Goal: Information Seeking & Learning: Check status

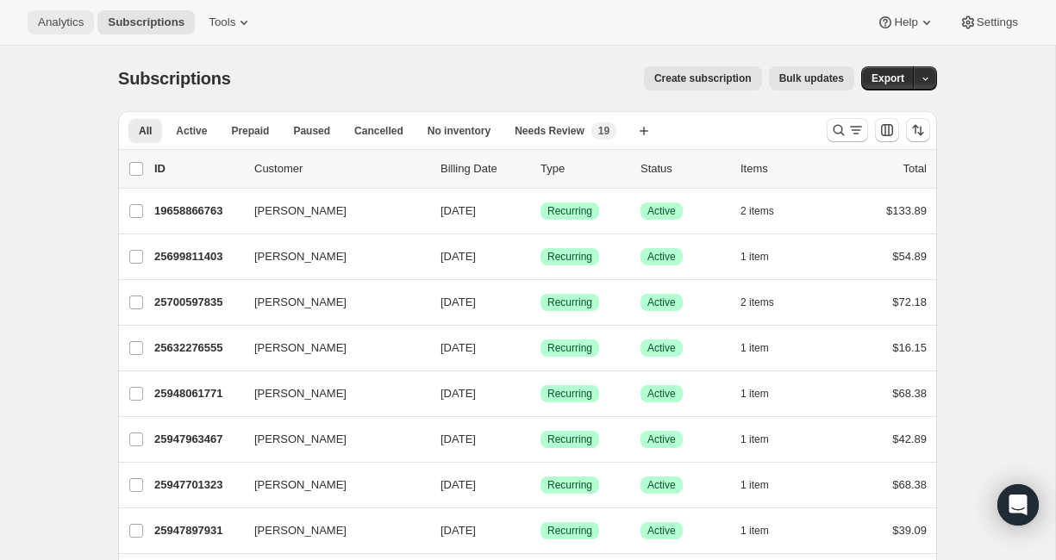
click at [60, 19] on span "Analytics" at bounding box center [61, 23] width 46 height 14
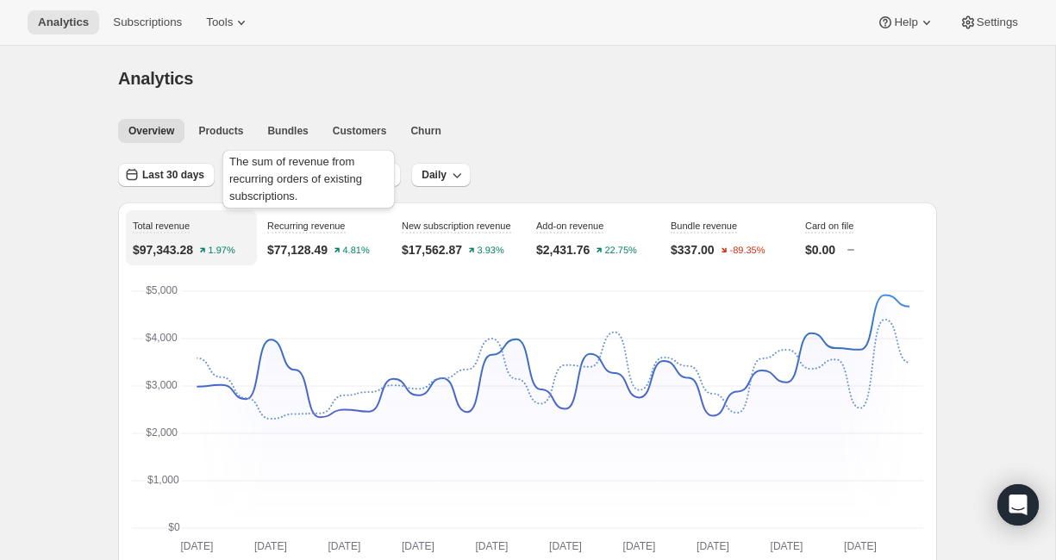
click at [335, 177] on div "The sum of revenue from recurring orders of existing subscriptions." at bounding box center [308, 183] width 179 height 72
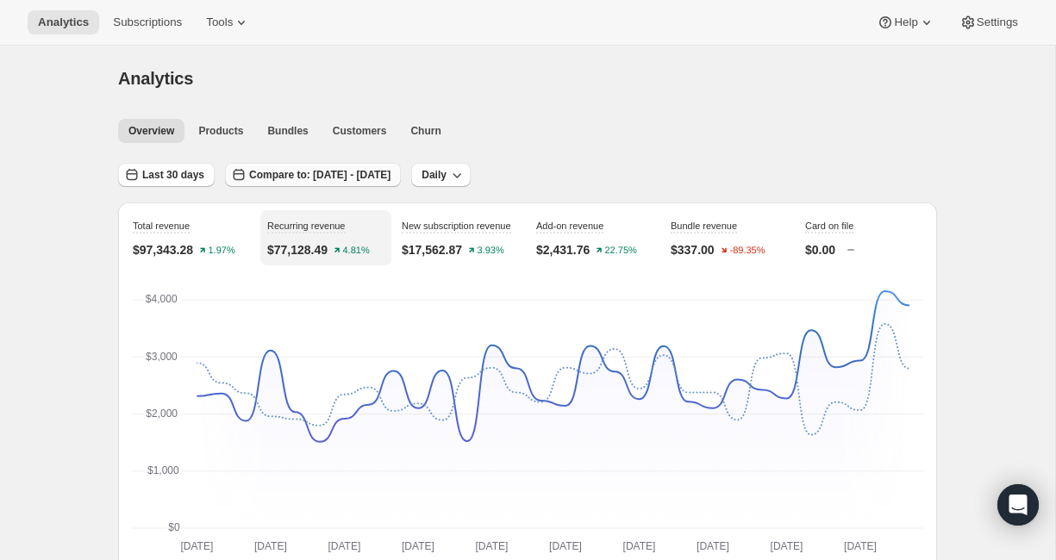
click at [390, 171] on span "Compare to: [DATE] - [DATE]" at bounding box center [319, 175] width 141 height 14
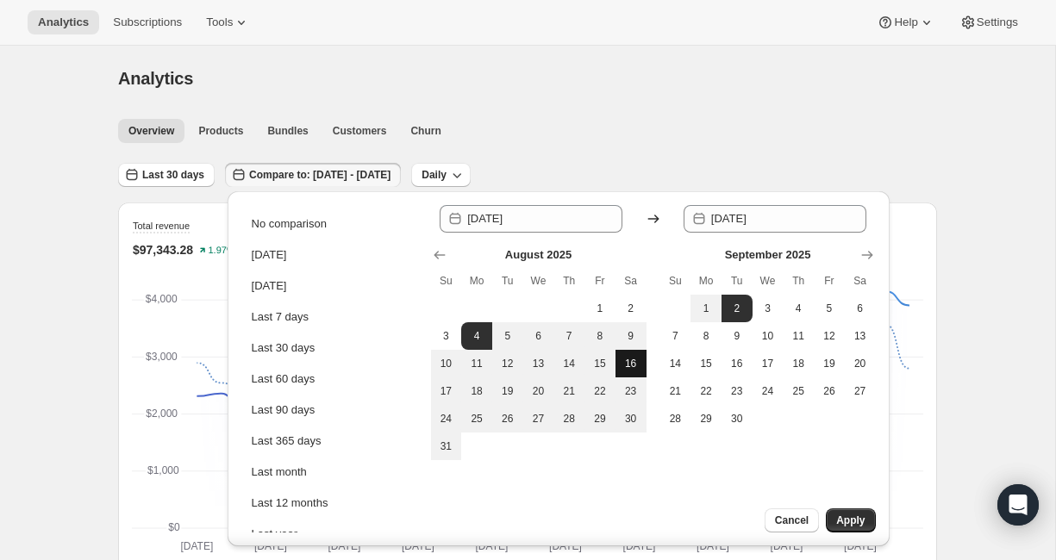
click at [626, 358] on span "16" at bounding box center [630, 364] width 17 height 14
type input "[DATE]"
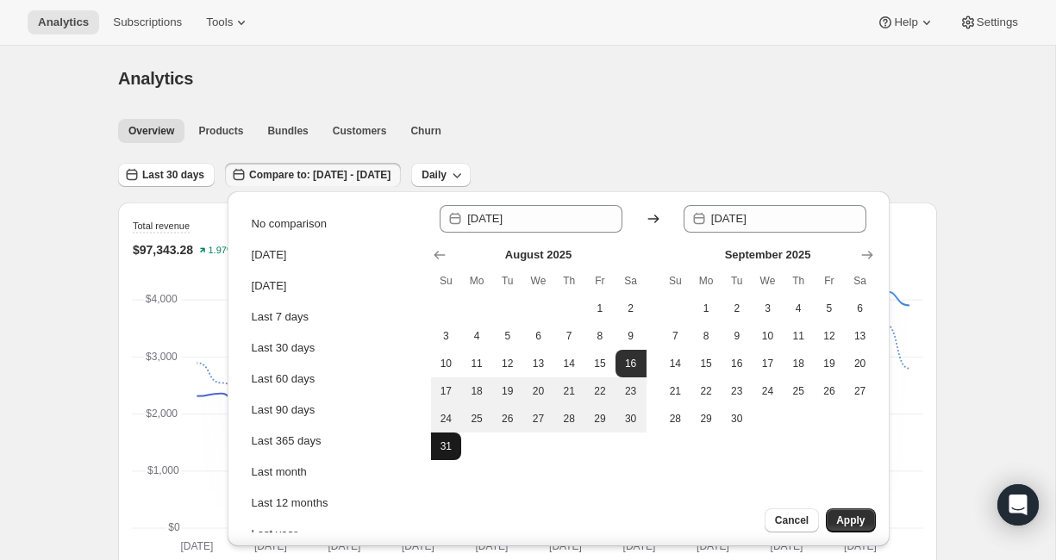
click at [443, 452] on span "31" at bounding box center [446, 447] width 17 height 14
type input "[DATE]"
click at [743, 360] on span "16" at bounding box center [736, 364] width 17 height 14
type input "[DATE]"
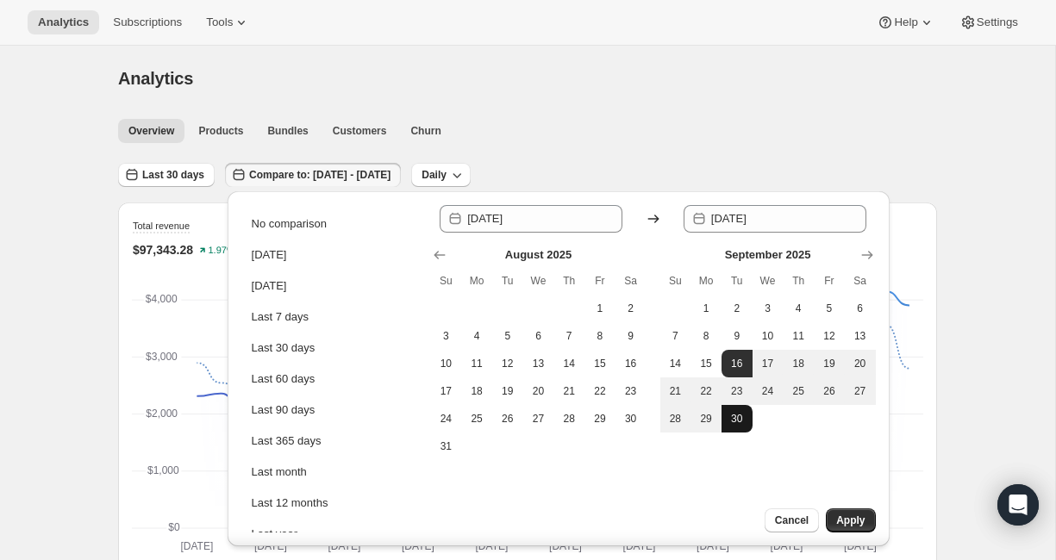
click at [740, 420] on span "30" at bounding box center [736, 419] width 17 height 14
type input "[DATE]"
click at [858, 520] on span "Apply" at bounding box center [850, 521] width 28 height 14
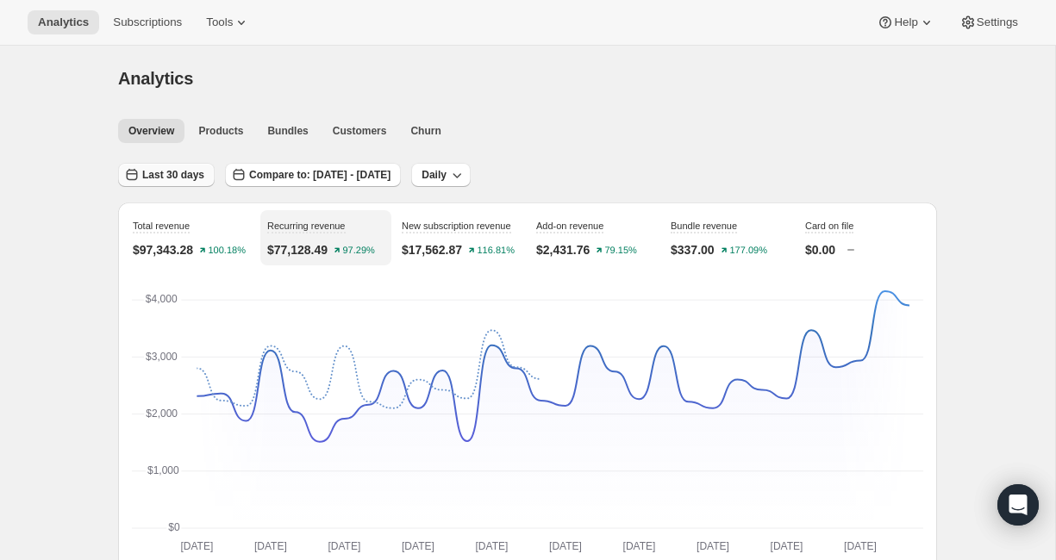
click at [156, 180] on span "Last 30 days" at bounding box center [173, 175] width 62 height 14
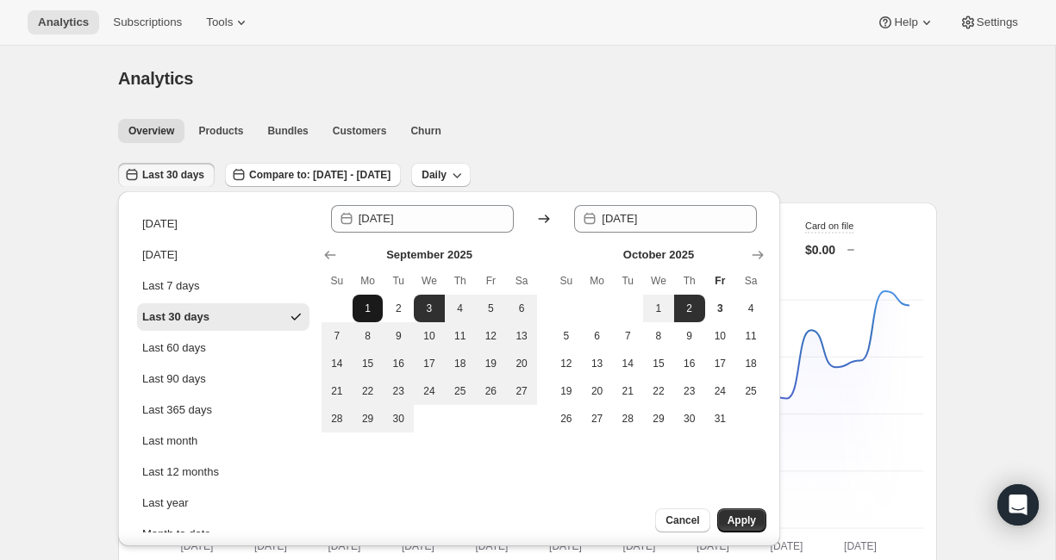
click at [370, 308] on span "1" at bounding box center [367, 309] width 17 height 14
type input "[DATE]"
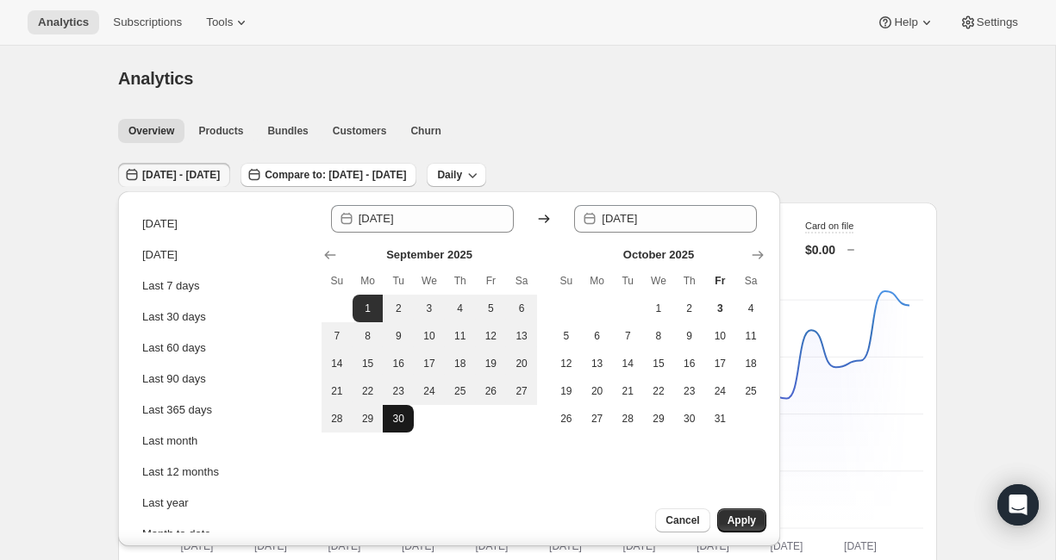
click at [404, 421] on span "30" at bounding box center [398, 419] width 17 height 14
type input "[DATE]"
click at [737, 521] on span "Apply" at bounding box center [741, 521] width 28 height 14
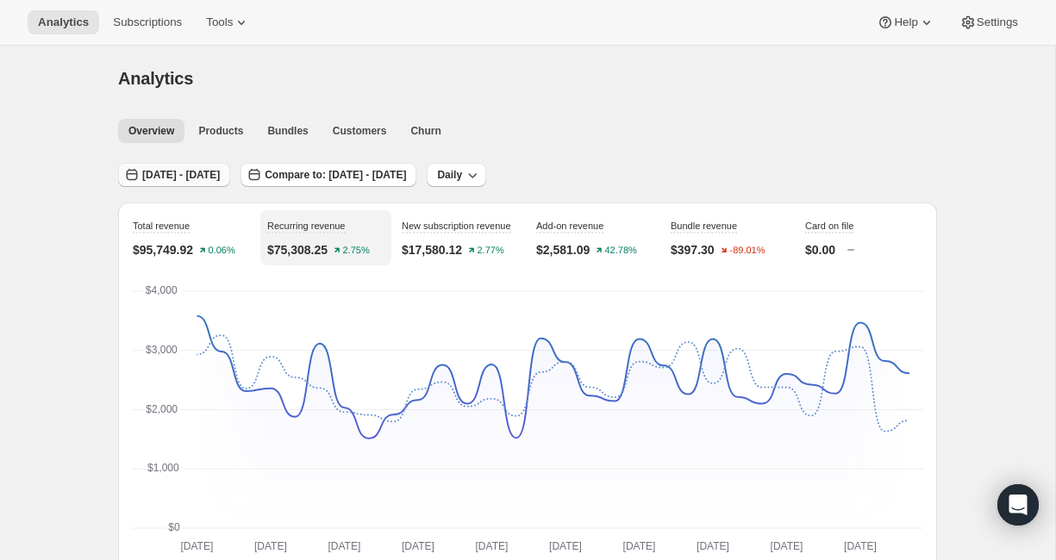
click at [183, 176] on span "[DATE] - [DATE]" at bounding box center [181, 175] width 78 height 14
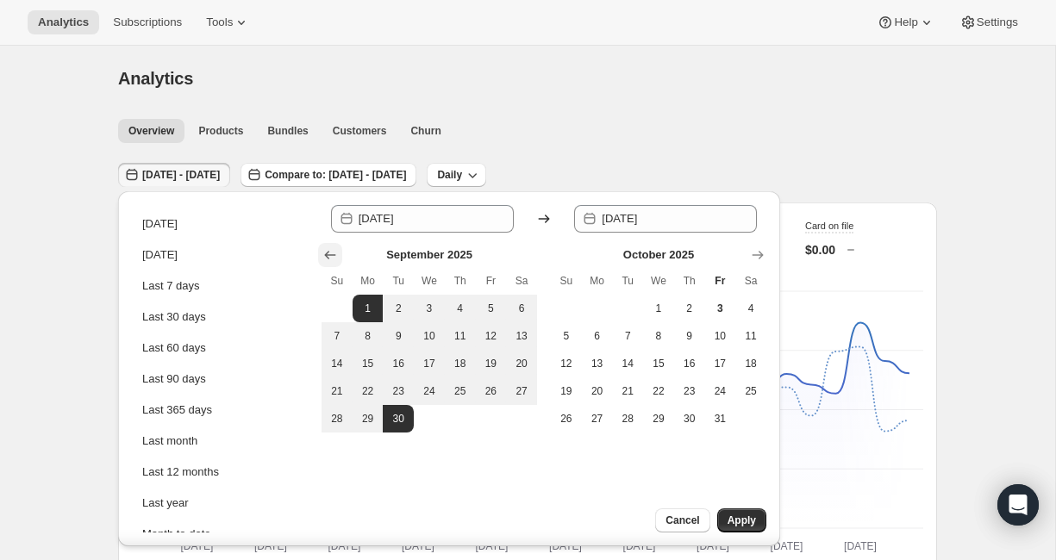
click at [330, 253] on icon "Show previous month, August 2025" at bounding box center [329, 254] width 17 height 17
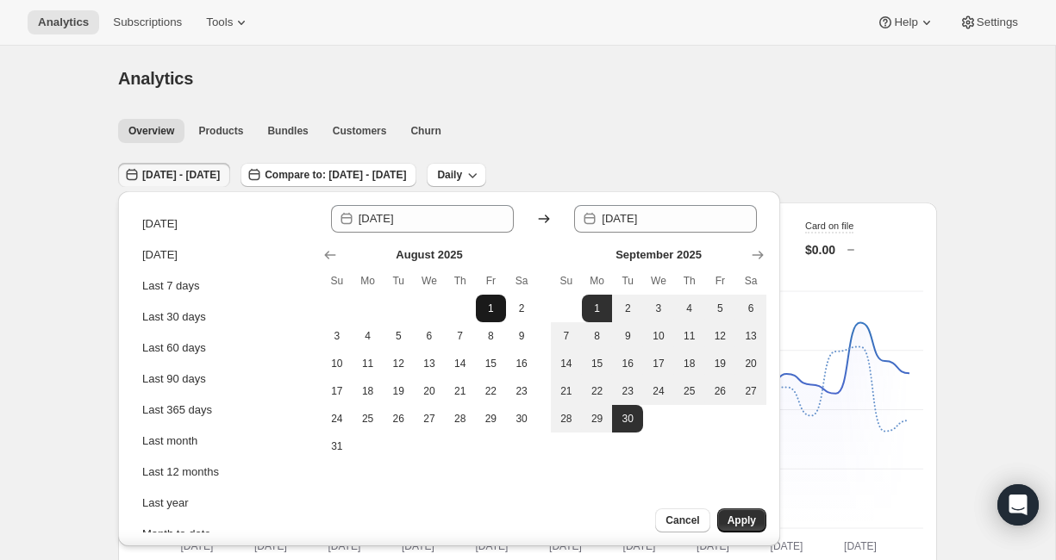
click at [490, 309] on span "1" at bounding box center [491, 309] width 17 height 14
type input "[DATE]"
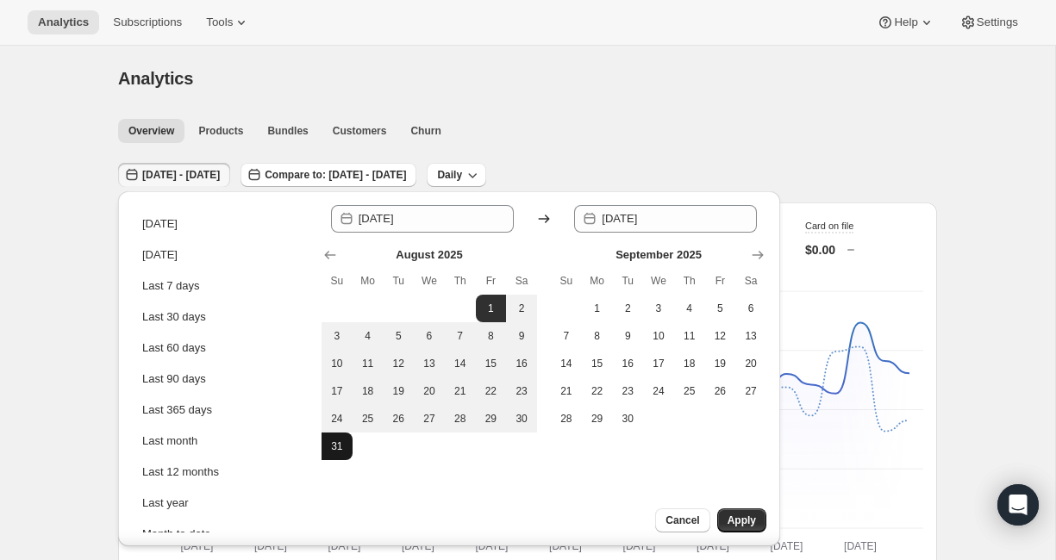
click at [340, 440] on span "31" at bounding box center [336, 447] width 17 height 14
type input "[DATE]"
click at [744, 521] on span "Apply" at bounding box center [741, 521] width 28 height 14
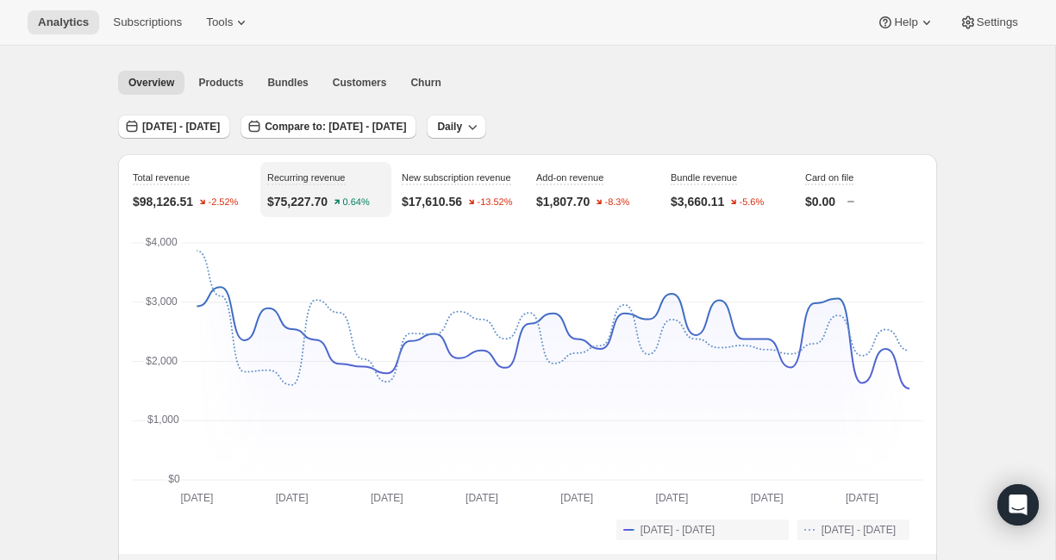
scroll to position [34, 0]
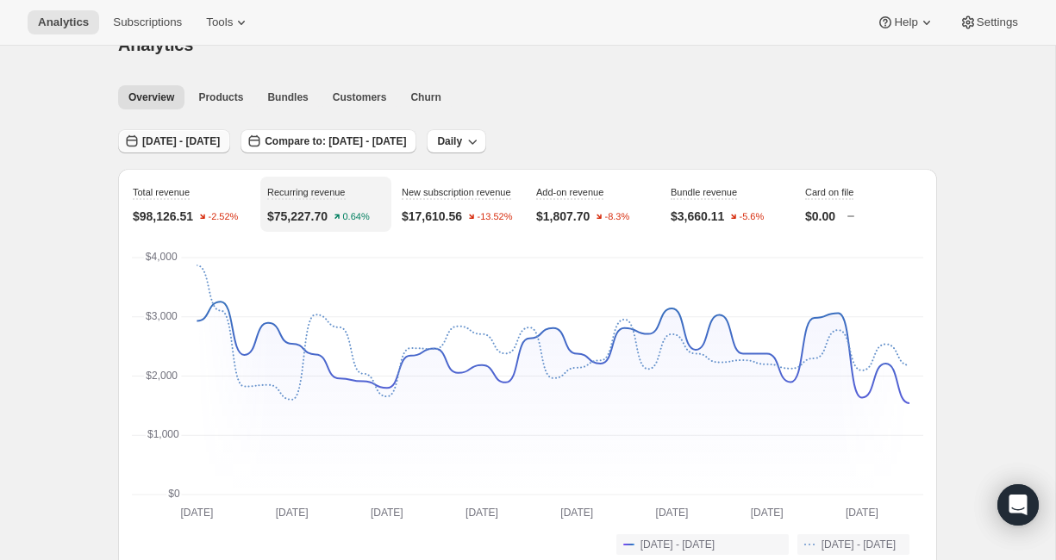
click at [223, 149] on button "[DATE] - [DATE]" at bounding box center [174, 141] width 112 height 24
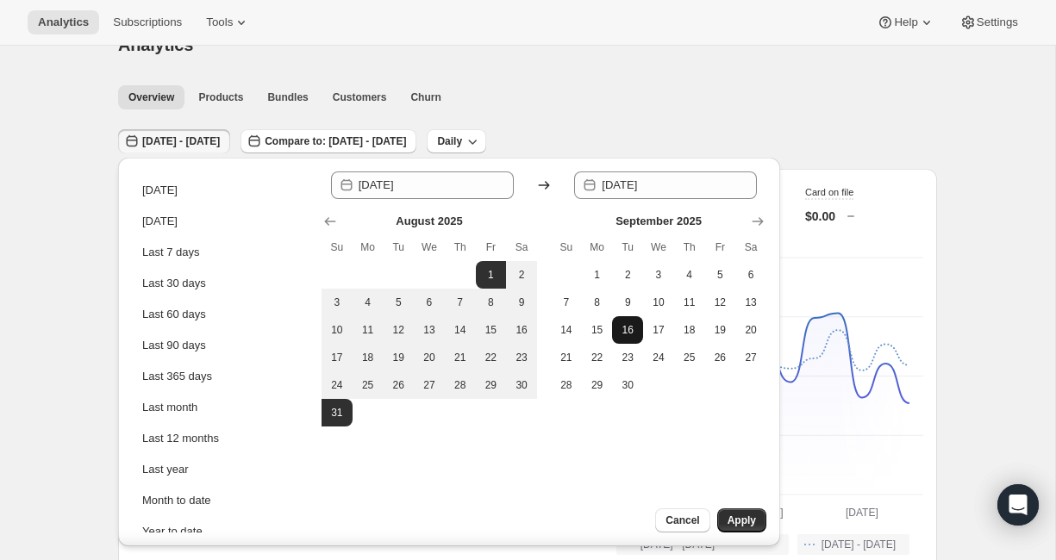
click at [630, 327] on span "16" at bounding box center [627, 330] width 17 height 14
type input "[DATE]"
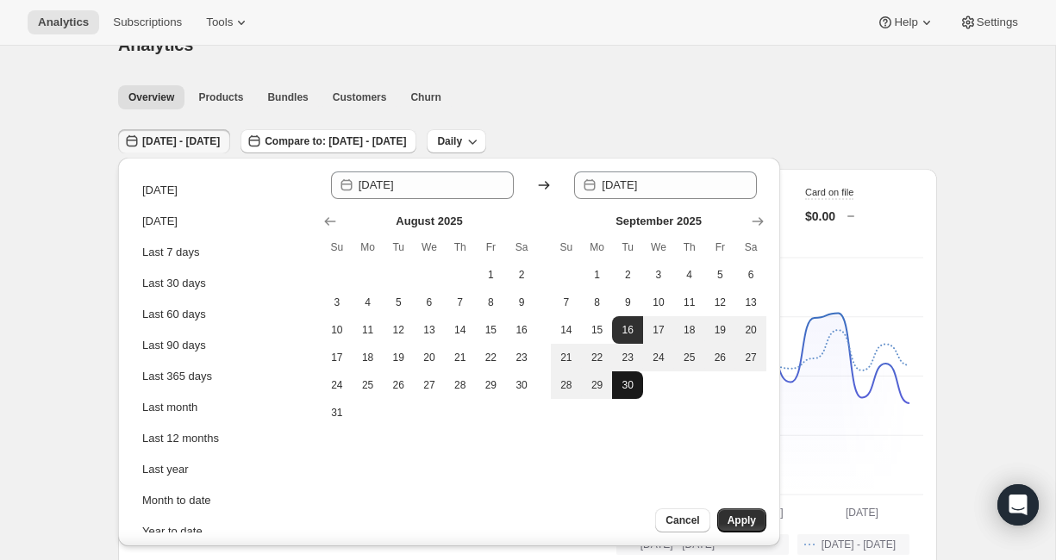
click at [628, 386] on span "30" at bounding box center [627, 385] width 17 height 14
type input "[DATE]"
click at [743, 521] on span "Apply" at bounding box center [741, 521] width 28 height 14
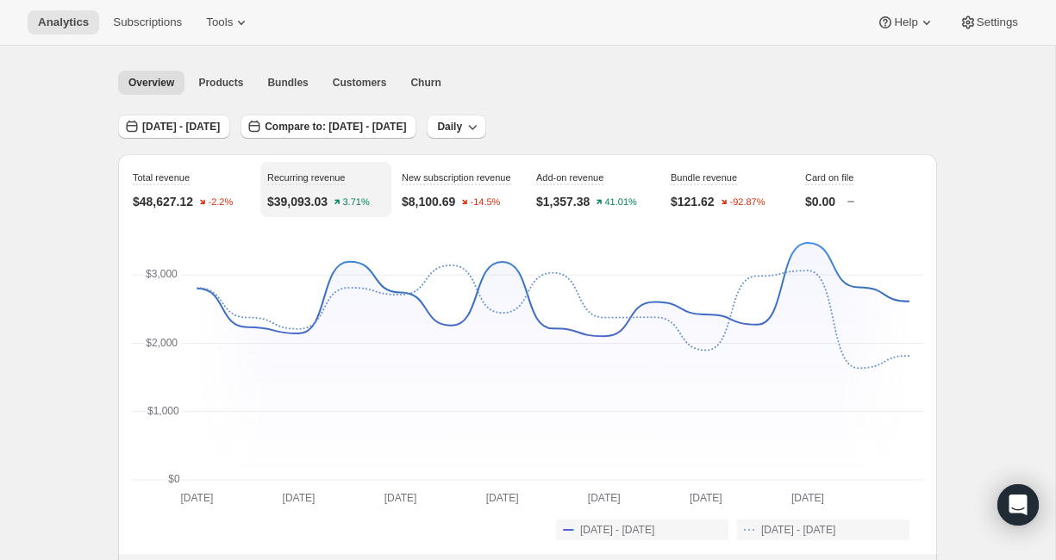
scroll to position [0, 0]
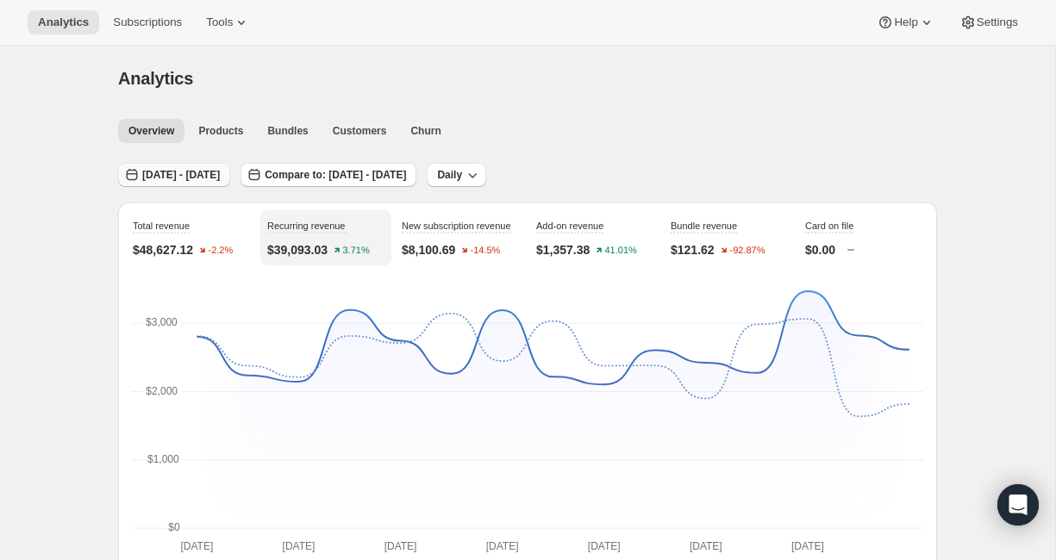
click at [228, 163] on button "[DATE] - [DATE]" at bounding box center [174, 175] width 112 height 24
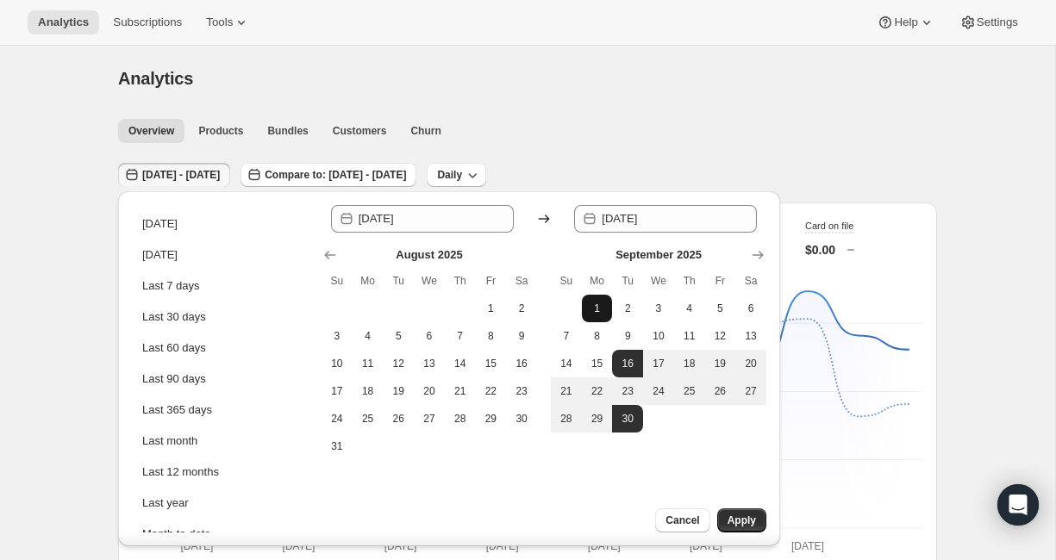
click at [602, 308] on span "1" at bounding box center [597, 309] width 17 height 14
type input "[DATE]"
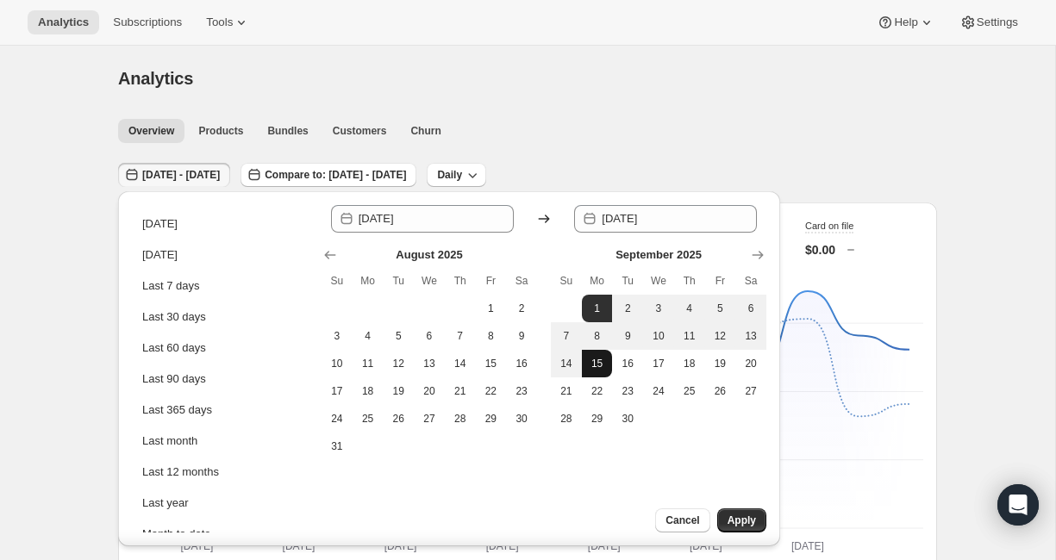
click at [599, 363] on span "15" at bounding box center [597, 364] width 17 height 14
type input "[DATE]"
click at [744, 521] on span "Apply" at bounding box center [741, 521] width 28 height 14
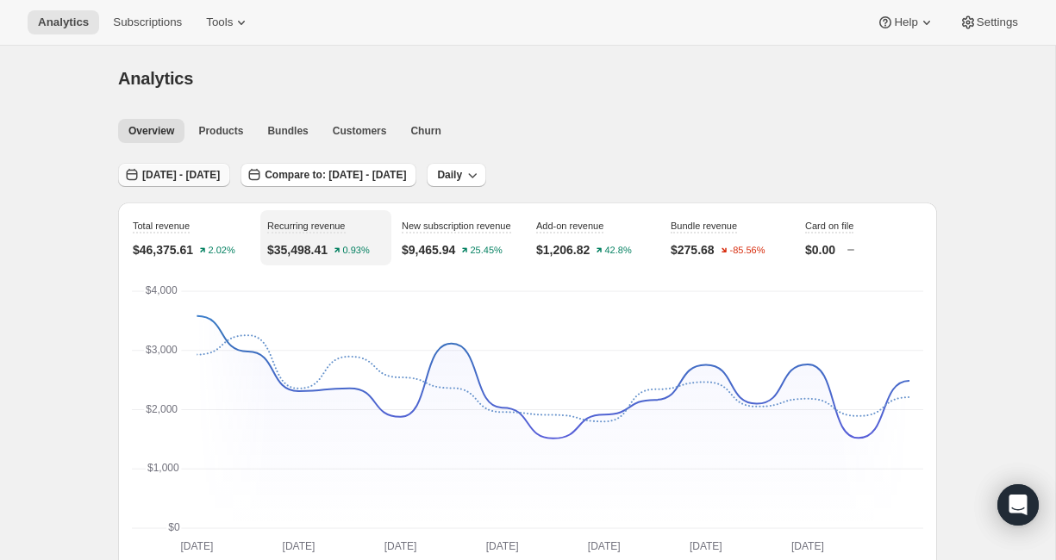
click at [220, 175] on span "[DATE] - [DATE]" at bounding box center [181, 175] width 78 height 14
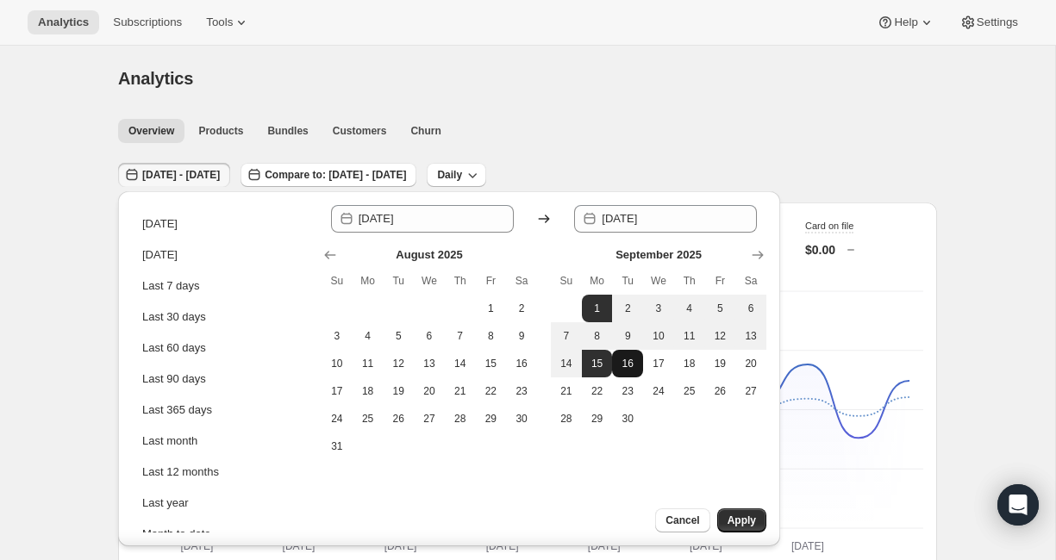
click at [626, 364] on span "16" at bounding box center [627, 364] width 17 height 14
type input "[DATE]"
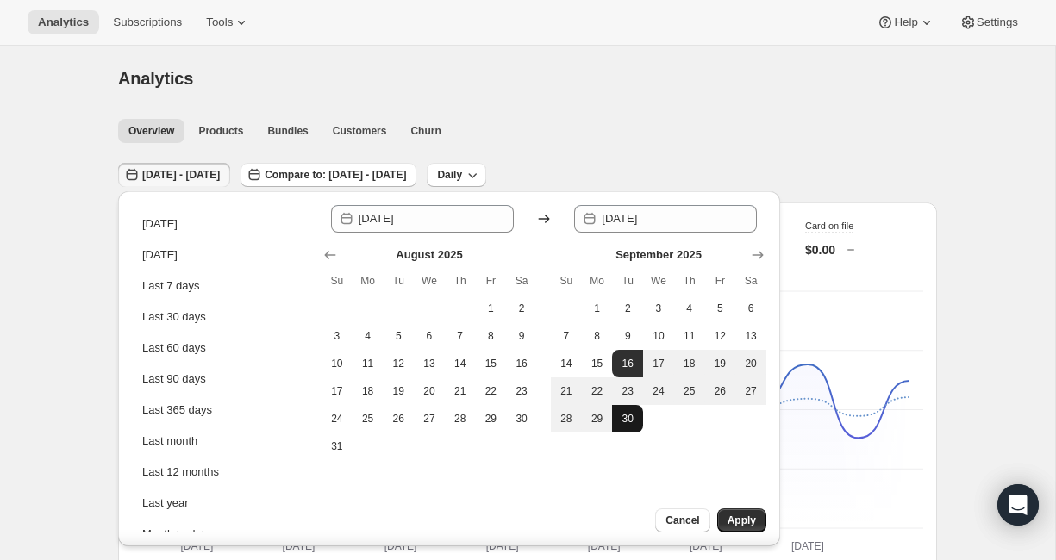
click at [627, 419] on span "30" at bounding box center [627, 419] width 17 height 14
type input "[DATE]"
click at [749, 524] on span "Apply" at bounding box center [741, 521] width 28 height 14
